Goal: Find specific page/section: Find specific page/section

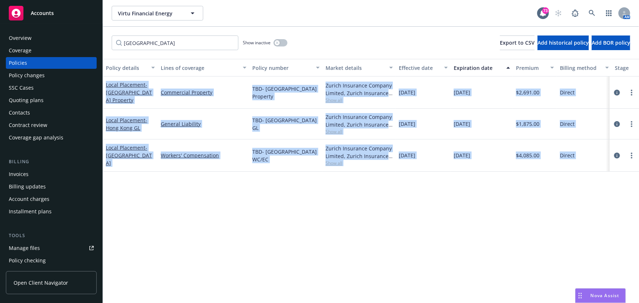
click at [406, 180] on div "Policy details Lines of coverage Policy number Market details Effective date Ex…" at bounding box center [371, 181] width 536 height 244
click at [392, 206] on div "Policy details Lines of coverage Policy number Market details Effective date Ex…" at bounding box center [371, 181] width 536 height 244
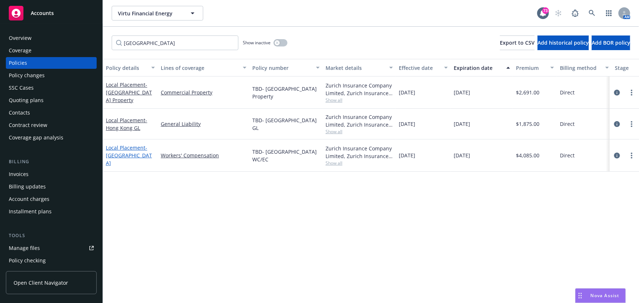
click at [124, 155] on span "- [GEOGRAPHIC_DATA]" at bounding box center [129, 155] width 46 height 22
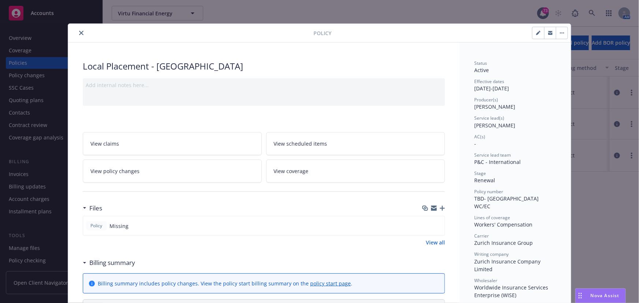
drag, startPoint x: 548, startPoint y: 33, endPoint x: 554, endPoint y: 36, distance: 6.7
click at [548, 33] on icon "button" at bounding box center [550, 33] width 4 height 4
